Goal: Information Seeking & Learning: Learn about a topic

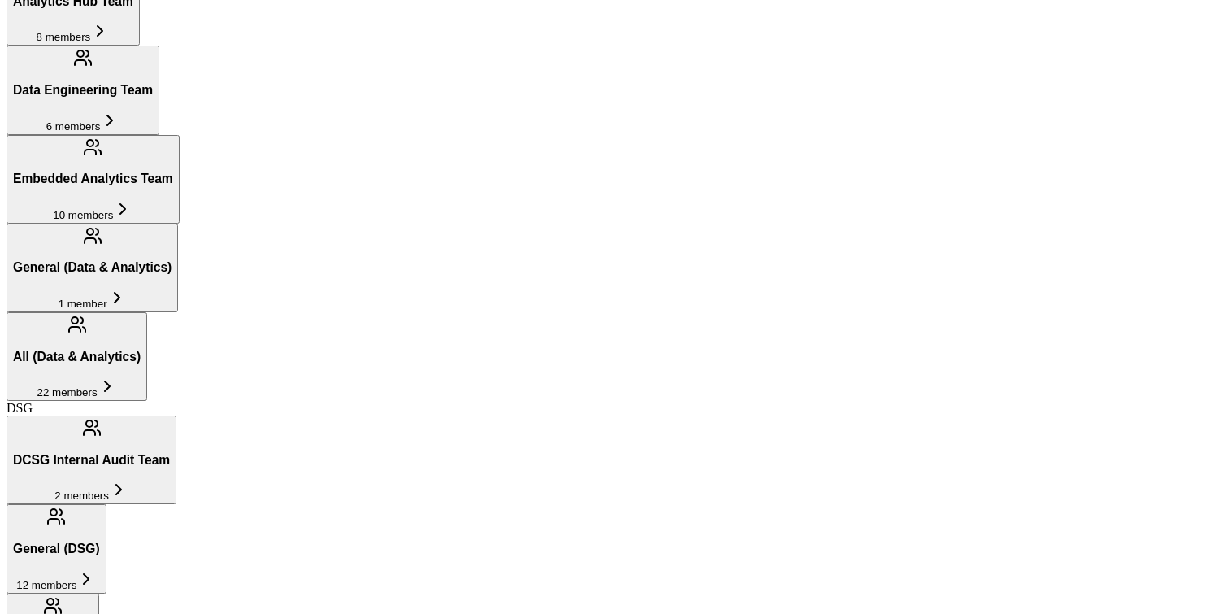
scroll to position [739, 0]
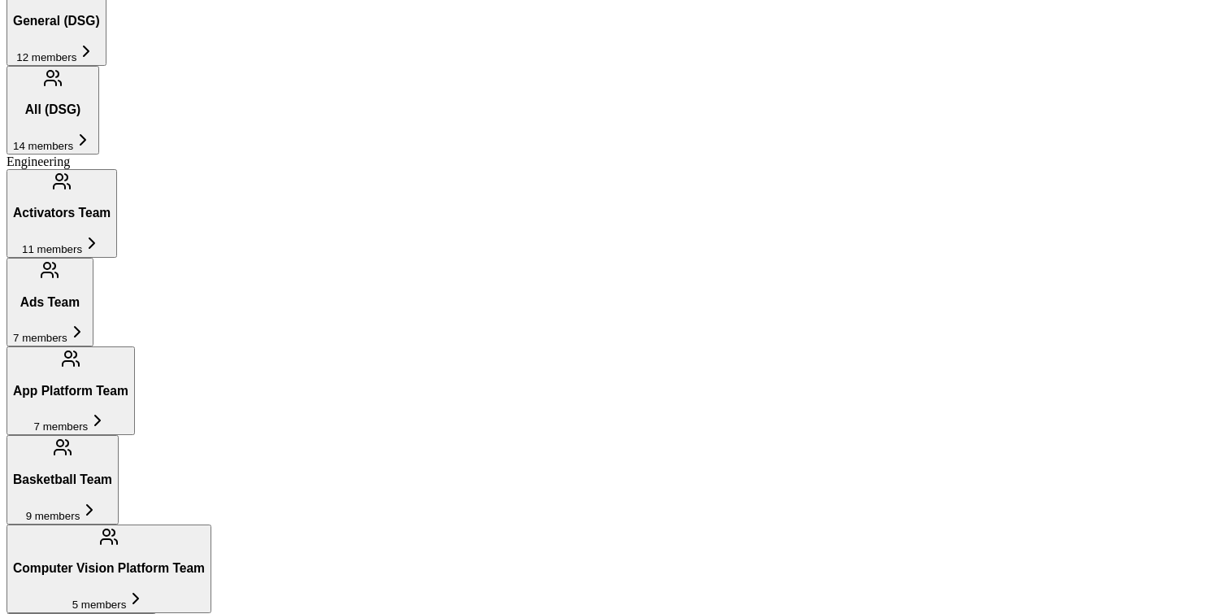
scroll to position [1555, 0]
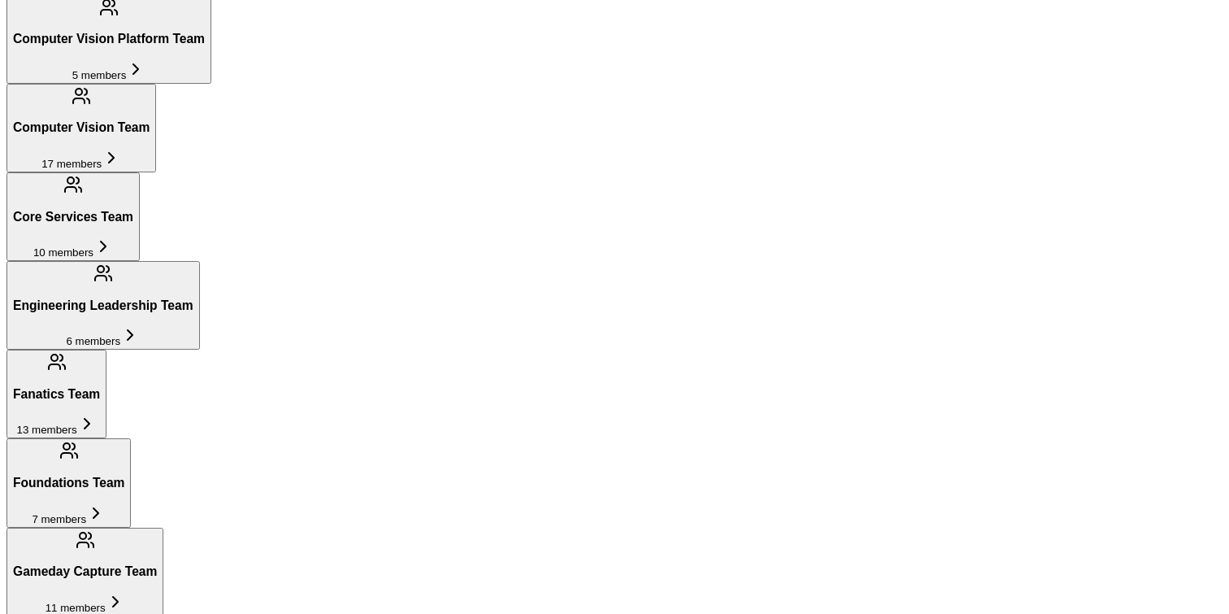
scroll to position [1619, 0]
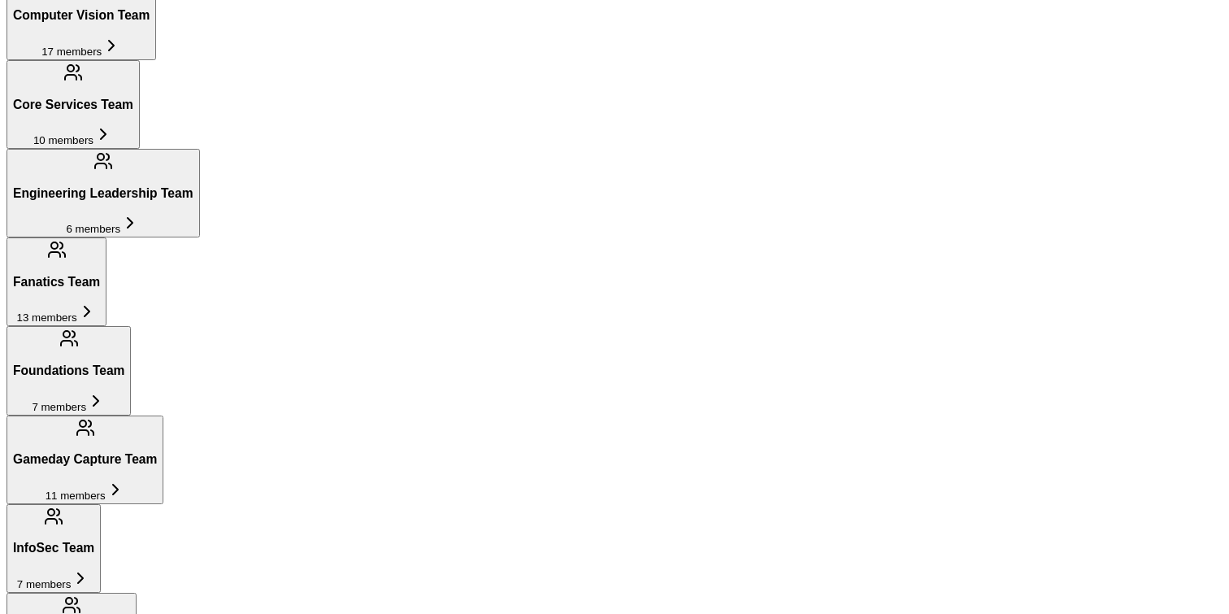
scroll to position [1896, 0]
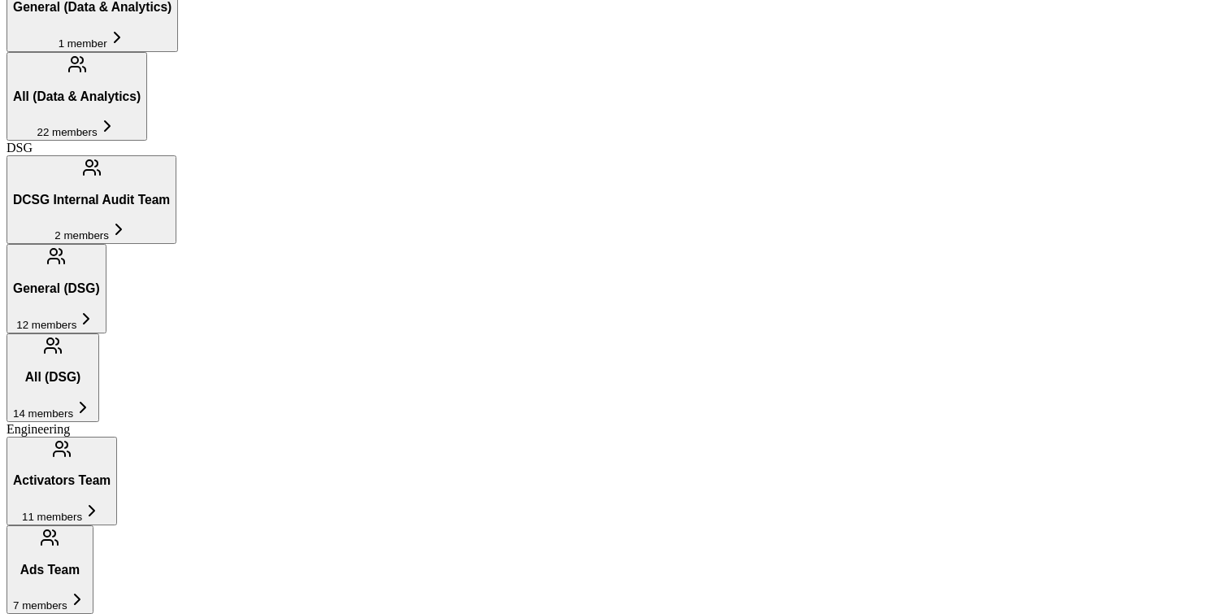
scroll to position [903, 0]
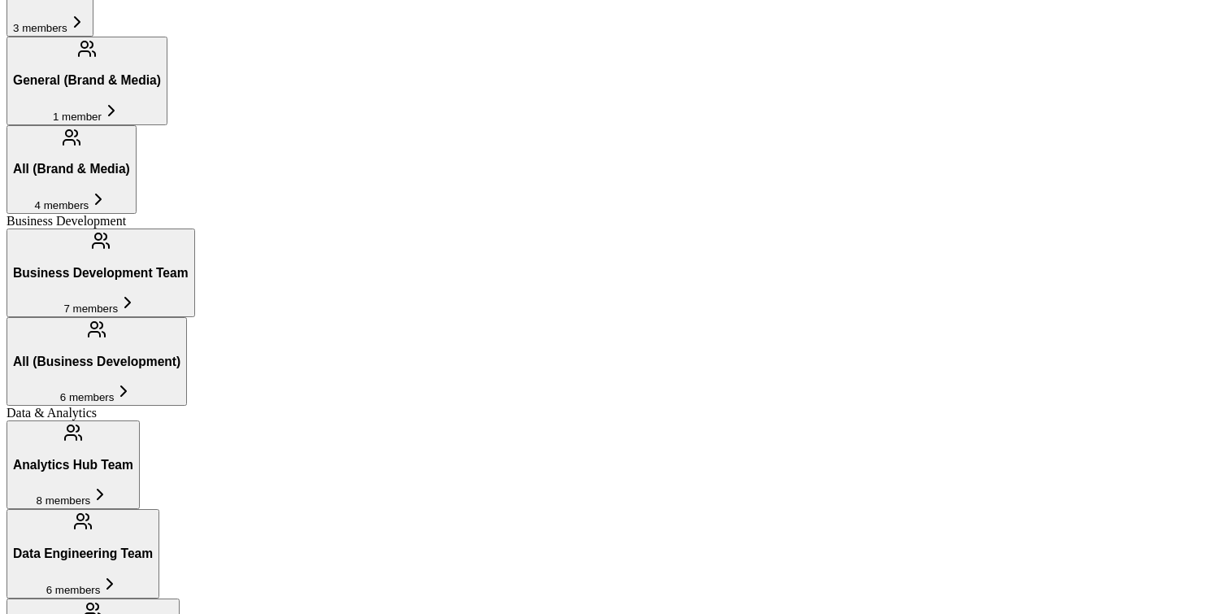
scroll to position [274, 0]
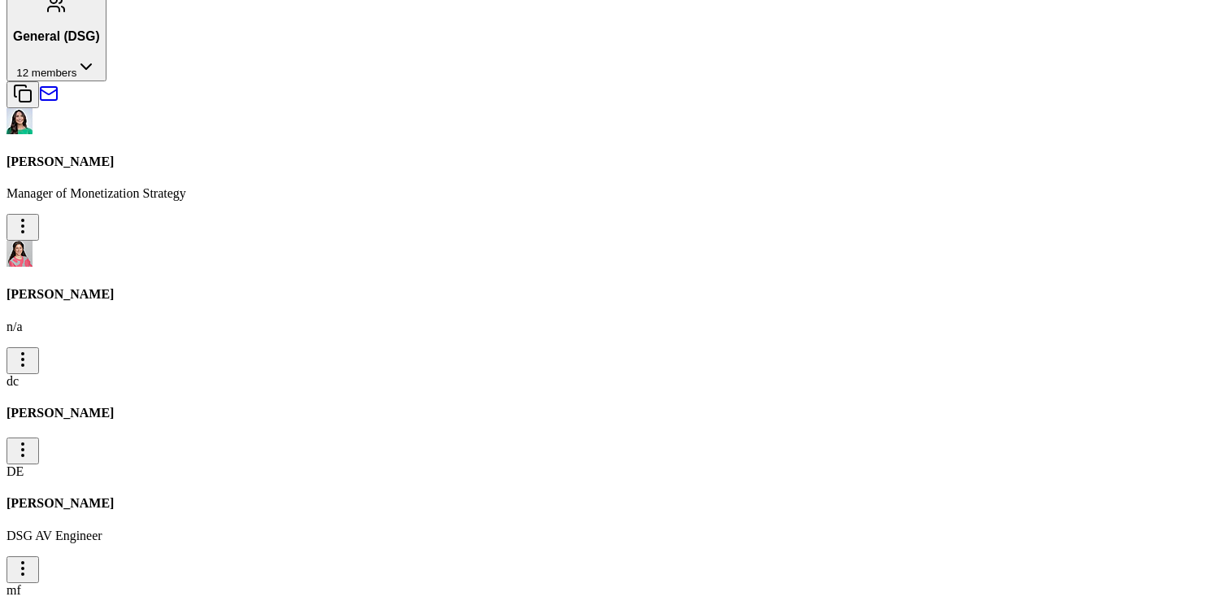
scroll to position [1265, 0]
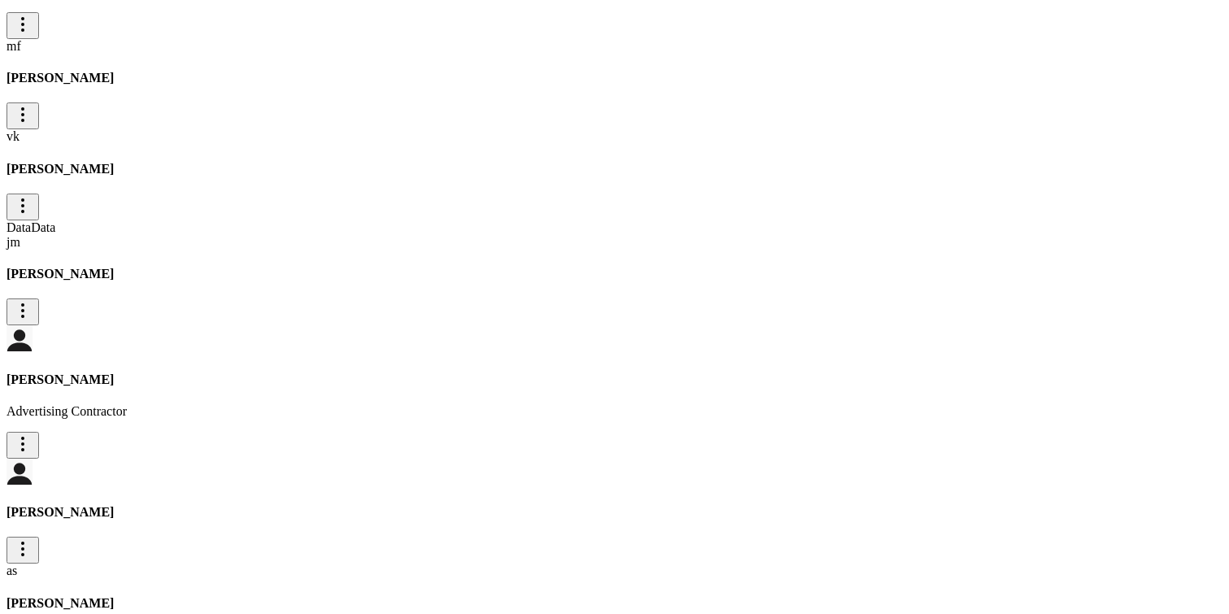
scroll to position [1797, 0]
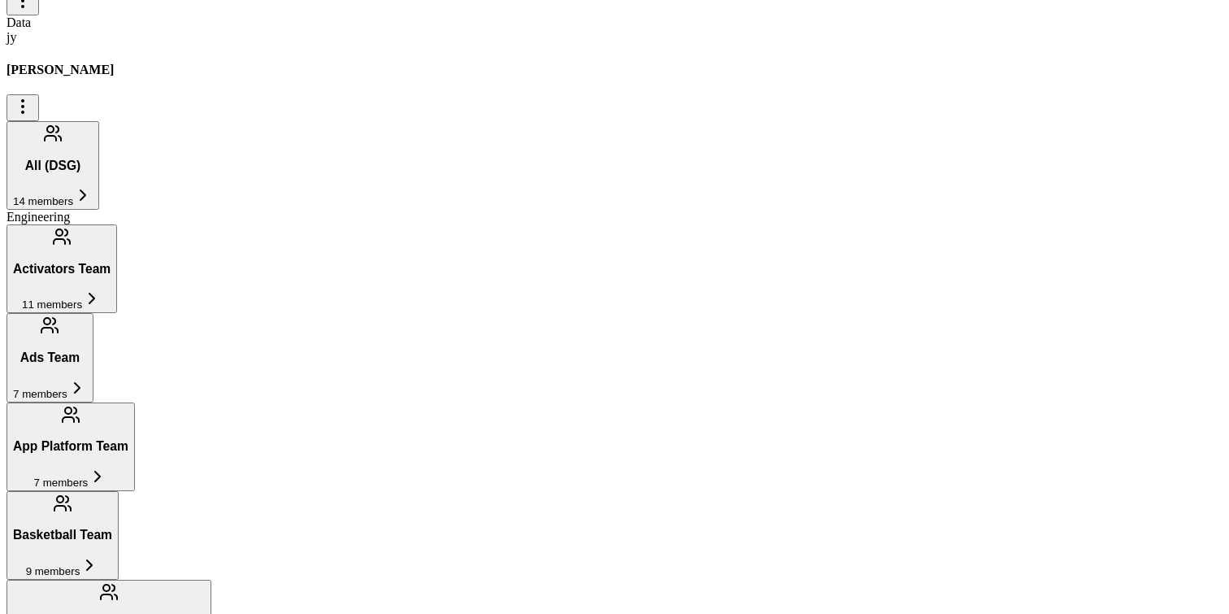
scroll to position [2556, 0]
